Goal: Task Accomplishment & Management: Use online tool/utility

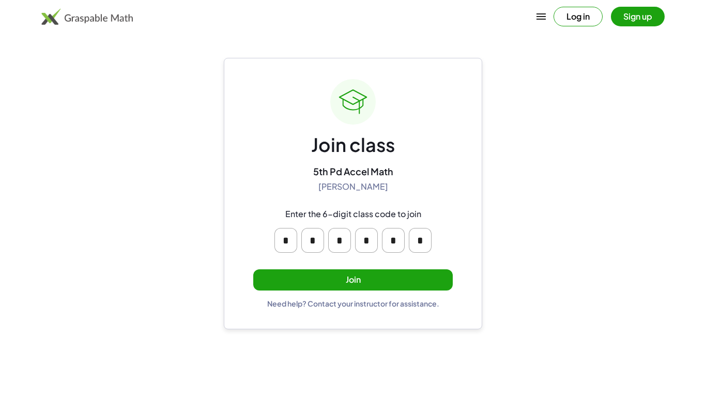
click at [424, 283] on button "Join" at bounding box center [353, 279] width 200 height 21
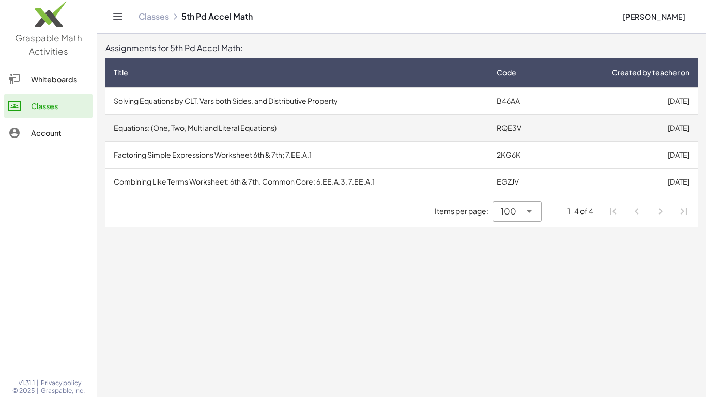
click at [372, 129] on td "Equations: (One, Two, Multi and Literal Equations)" at bounding box center [296, 127] width 383 height 27
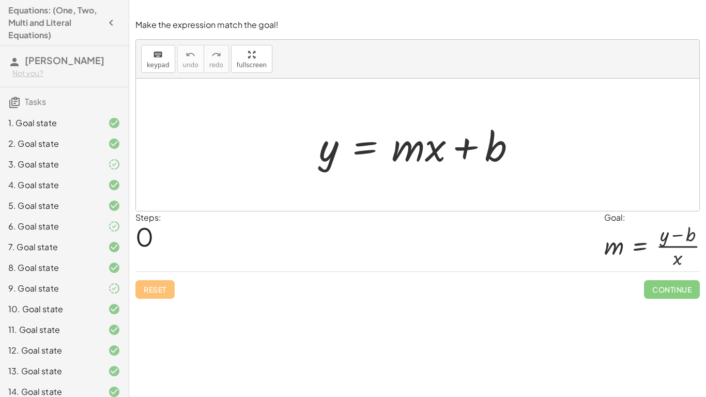
click at [296, 125] on div at bounding box center [418, 145] width 564 height 132
drag, startPoint x: 419, startPoint y: 149, endPoint x: 300, endPoint y: 150, distance: 119.4
click at [300, 150] on div "· m + · x y = + · m · x + b" at bounding box center [418, 145] width 564 height 132
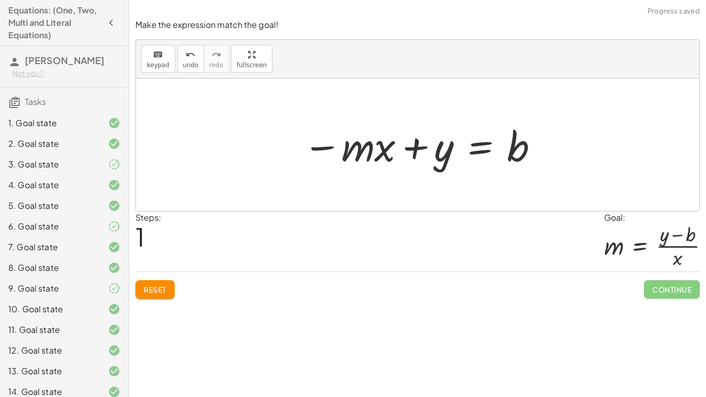
click at [164, 286] on span "Reset" at bounding box center [155, 289] width 23 height 9
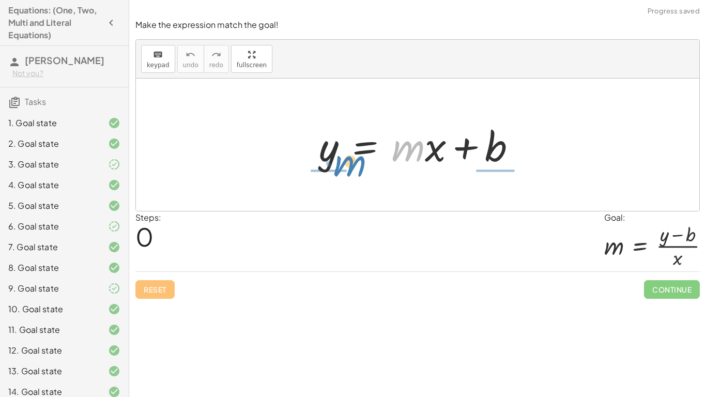
drag, startPoint x: 421, startPoint y: 154, endPoint x: 362, endPoint y: 169, distance: 60.8
click at [362, 169] on div at bounding box center [422, 144] width 216 height 53
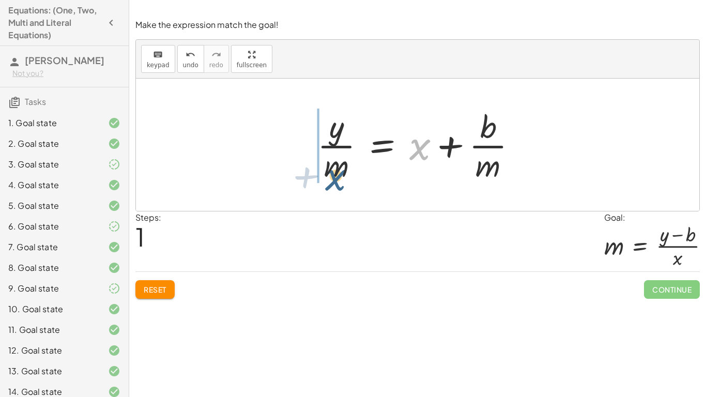
drag, startPoint x: 424, startPoint y: 143, endPoint x: 338, endPoint y: 169, distance: 90.3
click at [338, 169] on div at bounding box center [421, 145] width 218 height 80
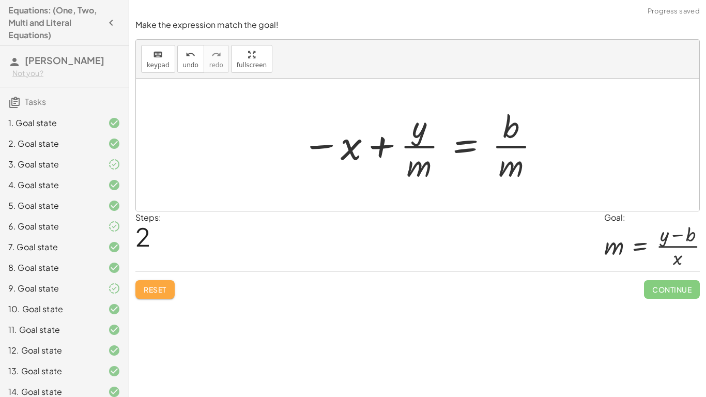
click at [168, 280] on button "Reset" at bounding box center [154, 289] width 39 height 19
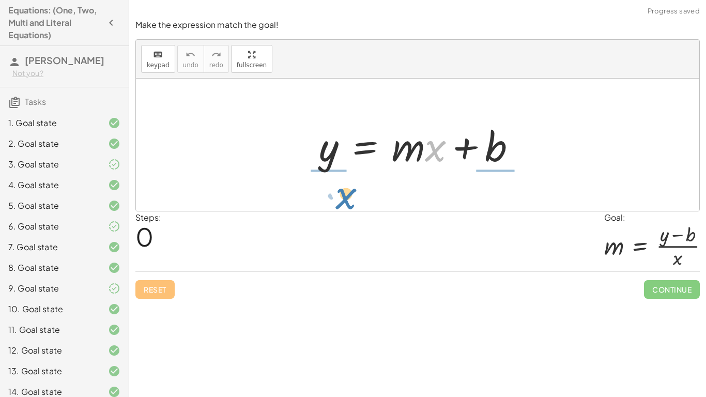
drag, startPoint x: 440, startPoint y: 146, endPoint x: 351, endPoint y: 193, distance: 101.3
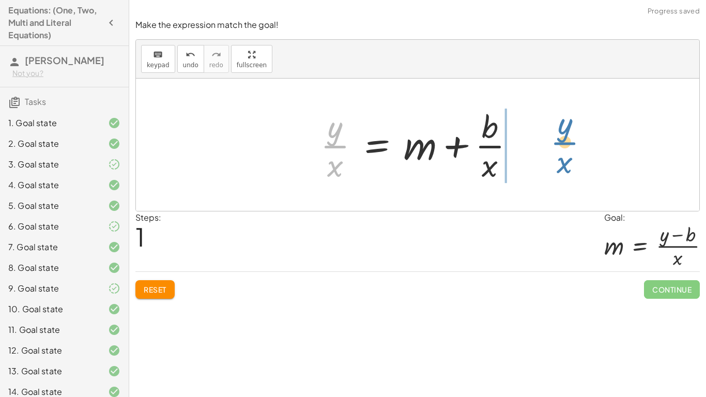
drag, startPoint x: 334, startPoint y: 149, endPoint x: 560, endPoint y: 144, distance: 226.0
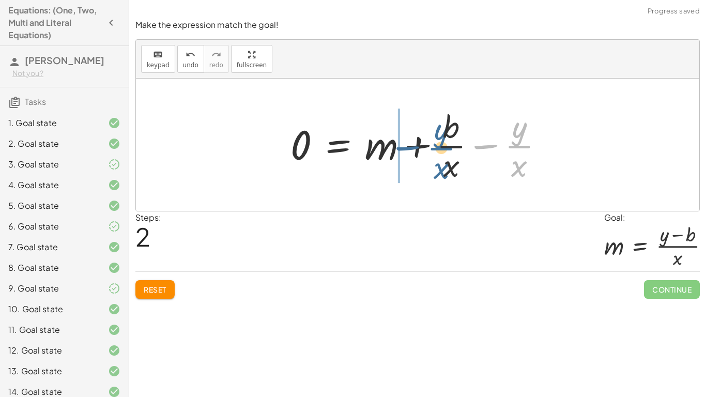
drag, startPoint x: 530, startPoint y: 148, endPoint x: 446, endPoint y: 149, distance: 83.8
click at [446, 149] on div at bounding box center [421, 145] width 272 height 80
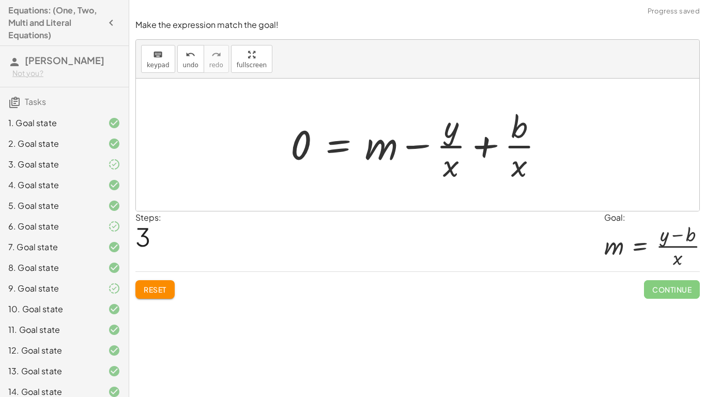
click at [476, 148] on div at bounding box center [421, 145] width 272 height 80
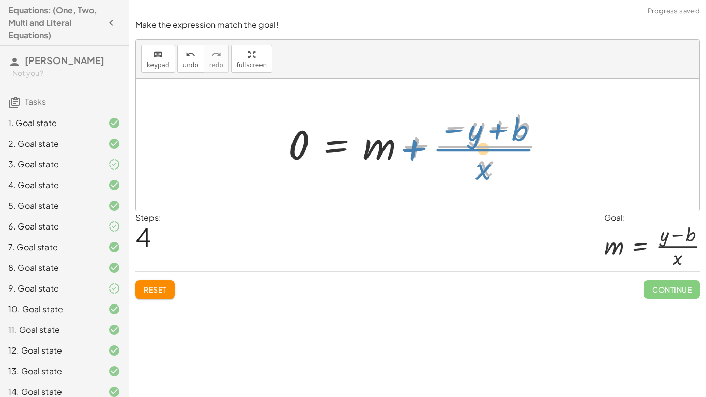
click at [408, 152] on div at bounding box center [421, 145] width 277 height 80
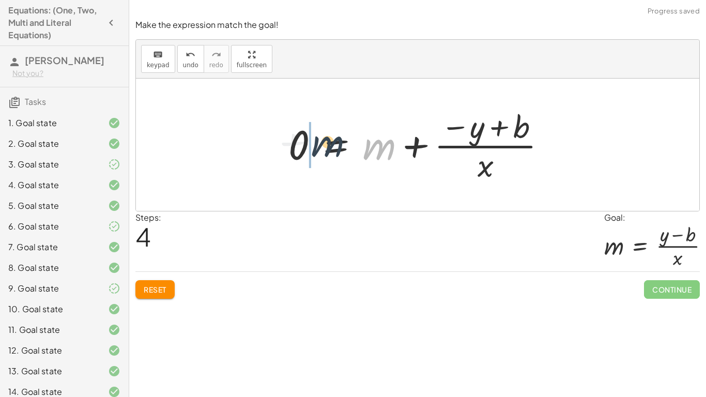
drag, startPoint x: 389, startPoint y: 152, endPoint x: 331, endPoint y: 149, distance: 58.0
click at [331, 149] on div at bounding box center [421, 145] width 277 height 80
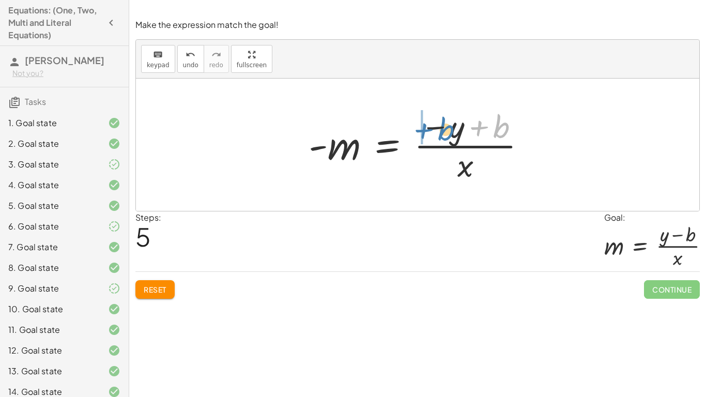
drag, startPoint x: 494, startPoint y: 132, endPoint x: 438, endPoint y: 133, distance: 56.4
click at [438, 133] on div at bounding box center [421, 145] width 236 height 80
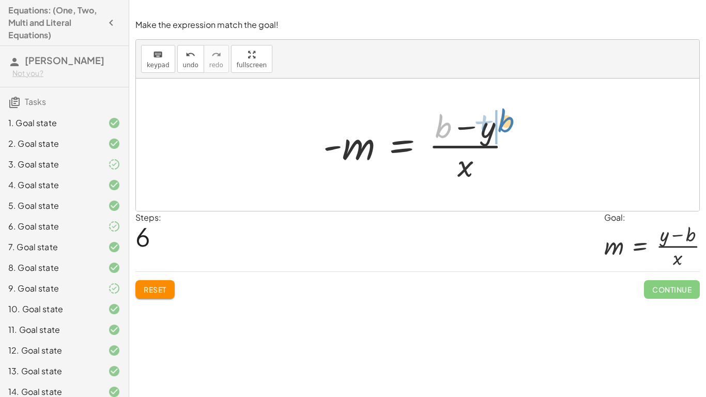
drag, startPoint x: 441, startPoint y: 133, endPoint x: 499, endPoint y: 133, distance: 58.4
click at [499, 133] on div at bounding box center [421, 145] width 207 height 80
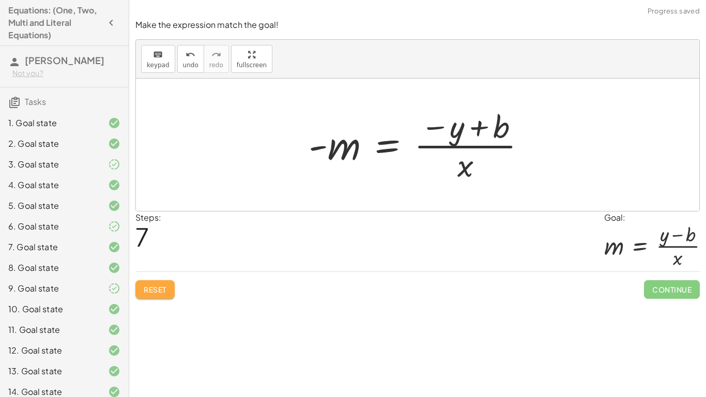
click at [147, 287] on span "Reset" at bounding box center [155, 289] width 23 height 9
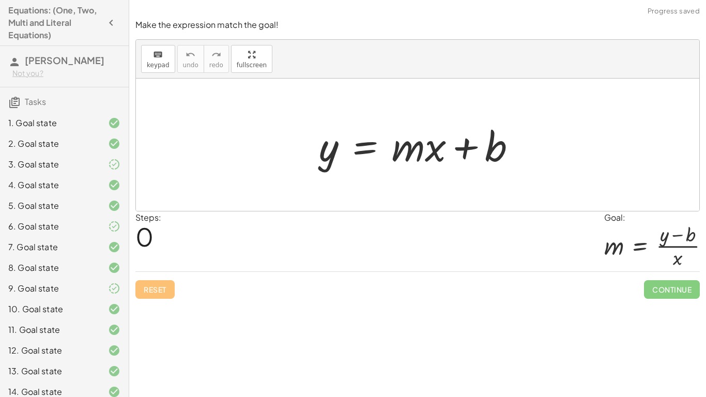
drag, startPoint x: 574, startPoint y: 169, endPoint x: 342, endPoint y: 149, distance: 233.4
click at [342, 149] on div "y = + · m · x + b" at bounding box center [418, 145] width 564 height 132
drag, startPoint x: 491, startPoint y: 153, endPoint x: 302, endPoint y: 154, distance: 188.7
click at [302, 154] on div "+ b y = + · m · x + b" at bounding box center [418, 145] width 564 height 132
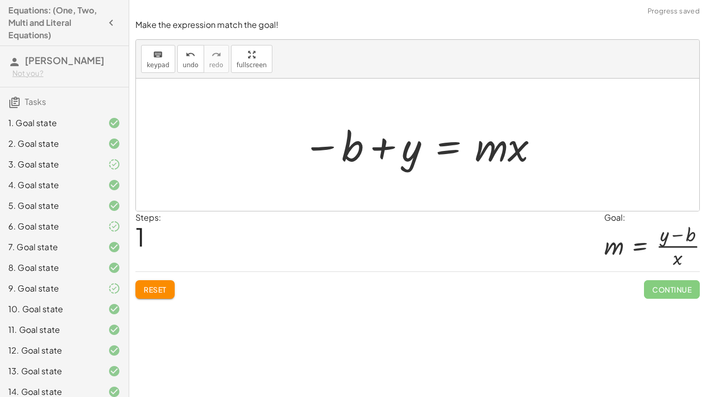
click at [160, 290] on span "Reset" at bounding box center [155, 289] width 23 height 9
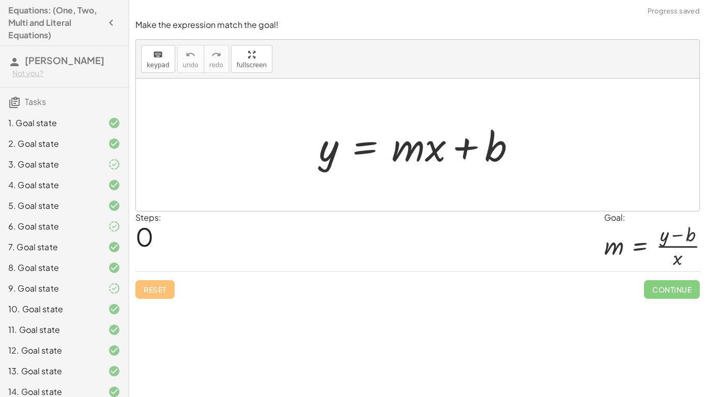
click at [300, 132] on div at bounding box center [418, 145] width 564 height 132
click at [494, 161] on div at bounding box center [422, 144] width 216 height 53
drag, startPoint x: 493, startPoint y: 159, endPoint x: 327, endPoint y: 115, distance: 171.8
click at [327, 115] on div "+ b y = + · m · x + b" at bounding box center [418, 145] width 564 height 132
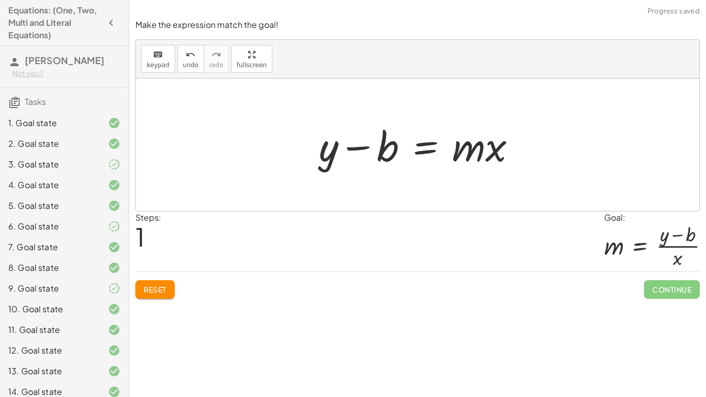
click at [375, 143] on div at bounding box center [422, 144] width 216 height 53
drag, startPoint x: 491, startPoint y: 143, endPoint x: 366, endPoint y: 200, distance: 137.2
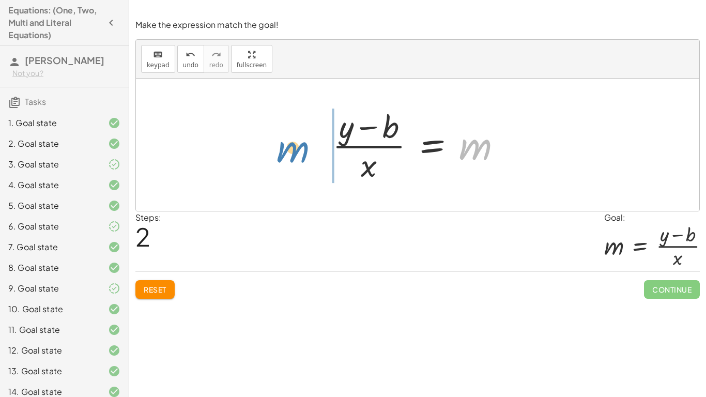
drag, startPoint x: 476, startPoint y: 144, endPoint x: 306, endPoint y: 143, distance: 170.1
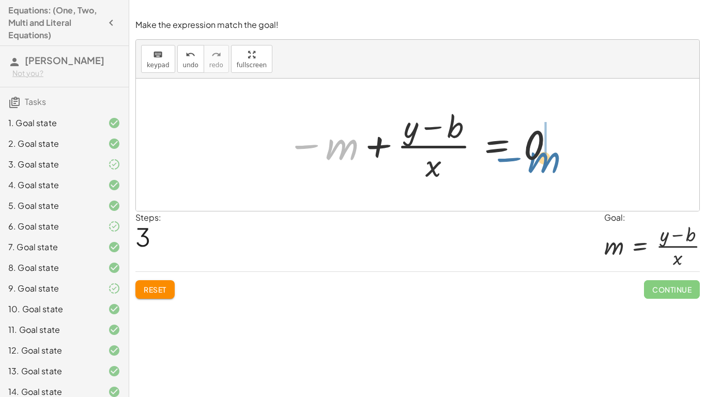
drag, startPoint x: 345, startPoint y: 158, endPoint x: 549, endPoint y: 166, distance: 204.4
click at [549, 166] on div at bounding box center [421, 145] width 279 height 80
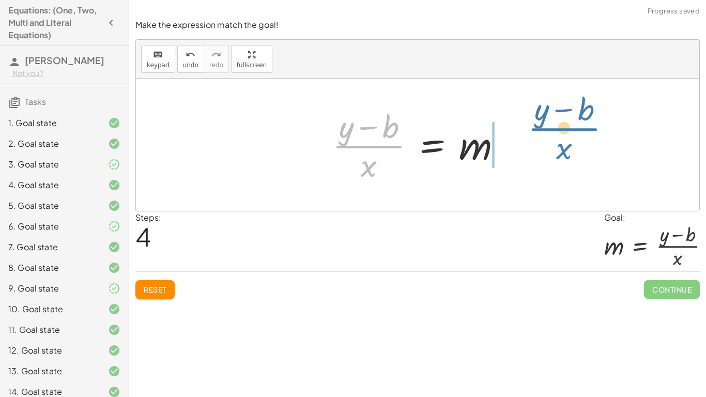
drag, startPoint x: 390, startPoint y: 146, endPoint x: 589, endPoint y: 127, distance: 199.4
click at [589, 127] on div "y = + · m · x + b + y − b = · m · x · ( + y − b ) · x = m − m + · ( + y − b ) ·…" at bounding box center [418, 145] width 564 height 132
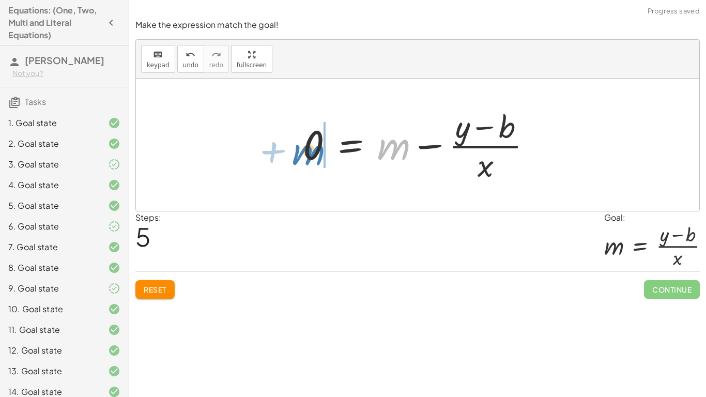
drag, startPoint x: 407, startPoint y: 146, endPoint x: 328, endPoint y: 146, distance: 79.1
click at [328, 146] on div at bounding box center [422, 145] width 248 height 80
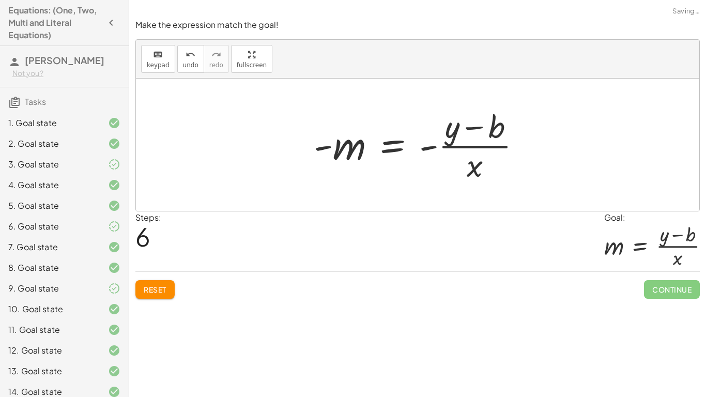
click at [422, 149] on div at bounding box center [422, 145] width 226 height 80
click at [354, 149] on div at bounding box center [422, 145] width 226 height 80
drag, startPoint x: 323, startPoint y: 147, endPoint x: 495, endPoint y: 186, distance: 176.4
click at [431, 149] on div at bounding box center [422, 145] width 226 height 80
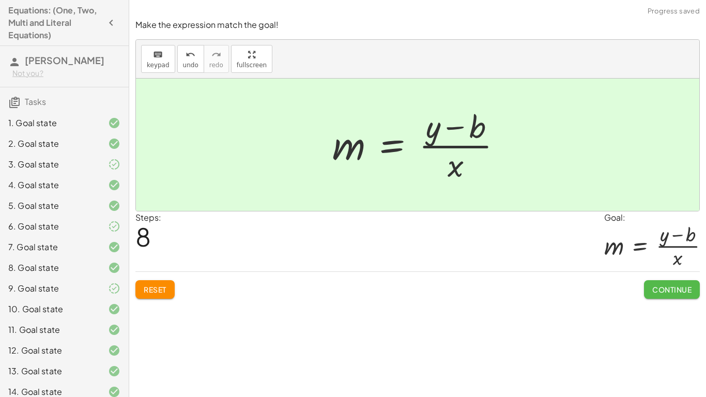
click at [655, 289] on span "Continue" at bounding box center [671, 289] width 39 height 9
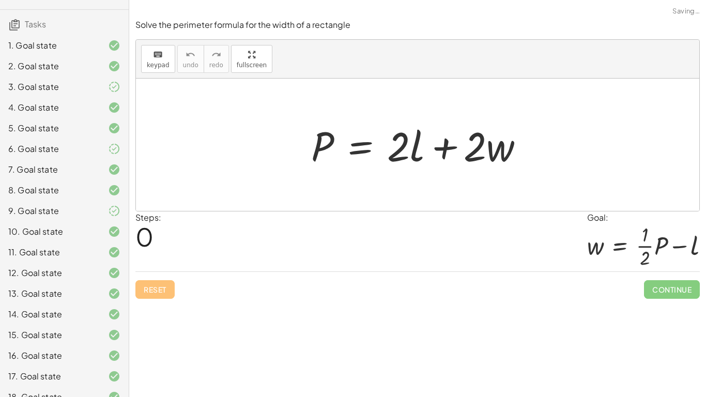
scroll to position [78, 0]
click at [84, 117] on div "3. Goal state" at bounding box center [64, 127] width 129 height 21
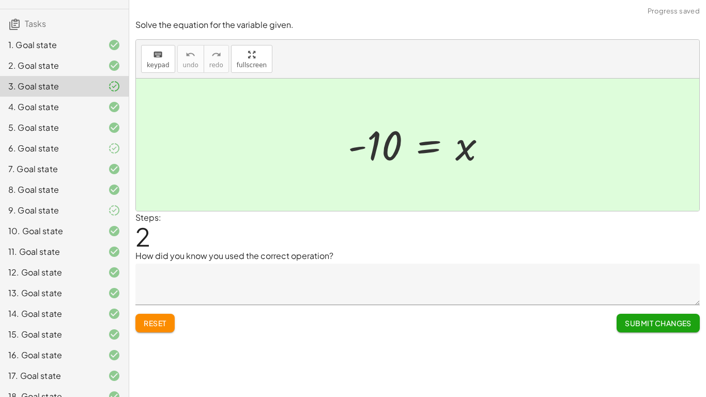
click at [111, 207] on icon at bounding box center [114, 210] width 12 height 12
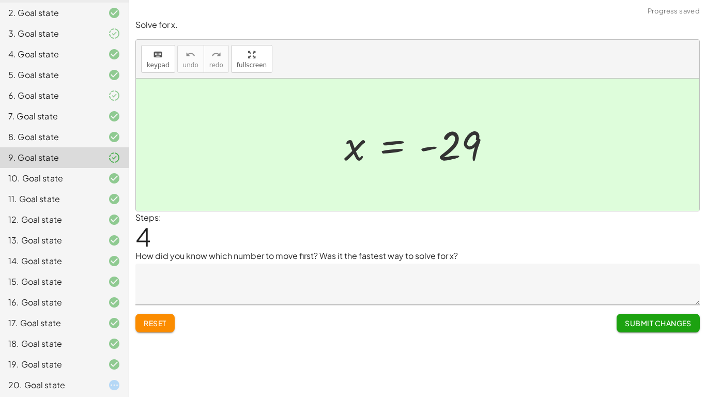
scroll to position [132, 0]
